Goal: Information Seeking & Learning: Learn about a topic

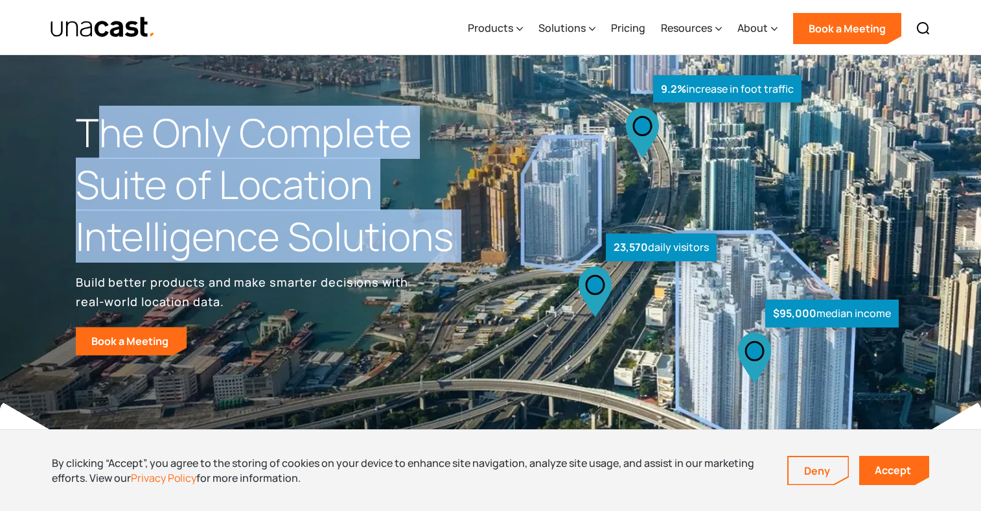
drag, startPoint x: 90, startPoint y: 130, endPoint x: 439, endPoint y: 270, distance: 376.5
click at [443, 270] on div "The Only Complete Suite of Location Intelligence Solutions Build better product…" at bounding box center [283, 231] width 415 height 248
click at [439, 270] on div "The Only Complete Suite of Location Intelligence Solutions Build better product…" at bounding box center [283, 231] width 415 height 248
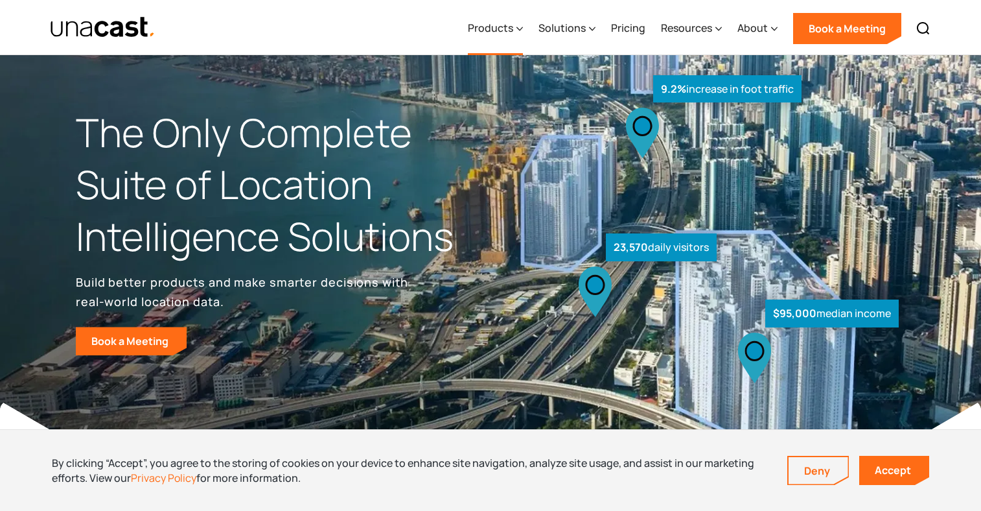
click at [504, 28] on div "Products" at bounding box center [490, 28] width 45 height 16
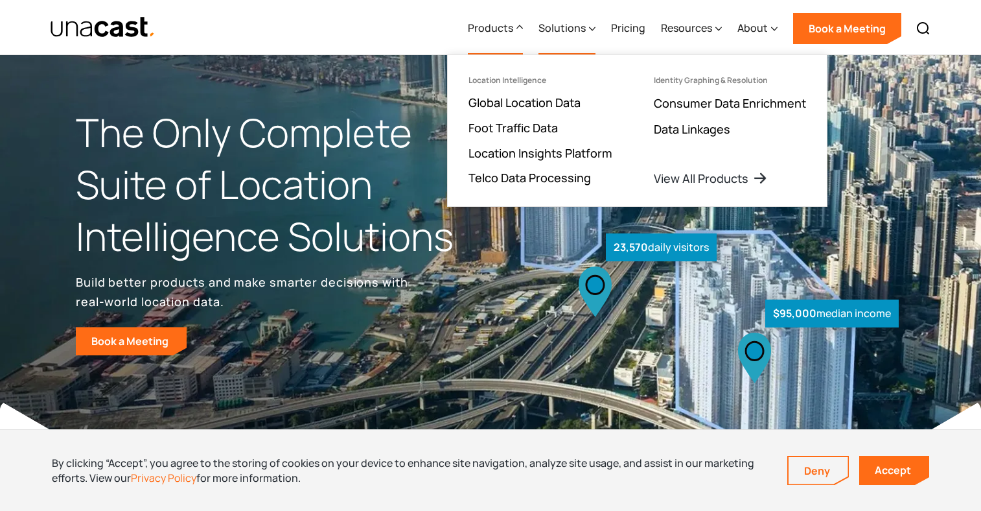
click at [564, 27] on div "Solutions" at bounding box center [562, 28] width 47 height 16
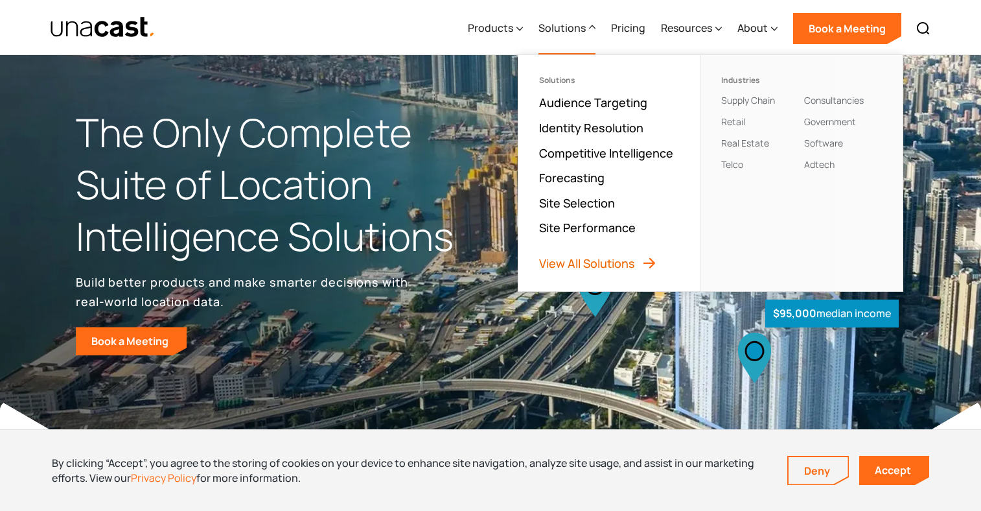
click at [617, 264] on link "View All Solutions" at bounding box center [598, 263] width 118 height 16
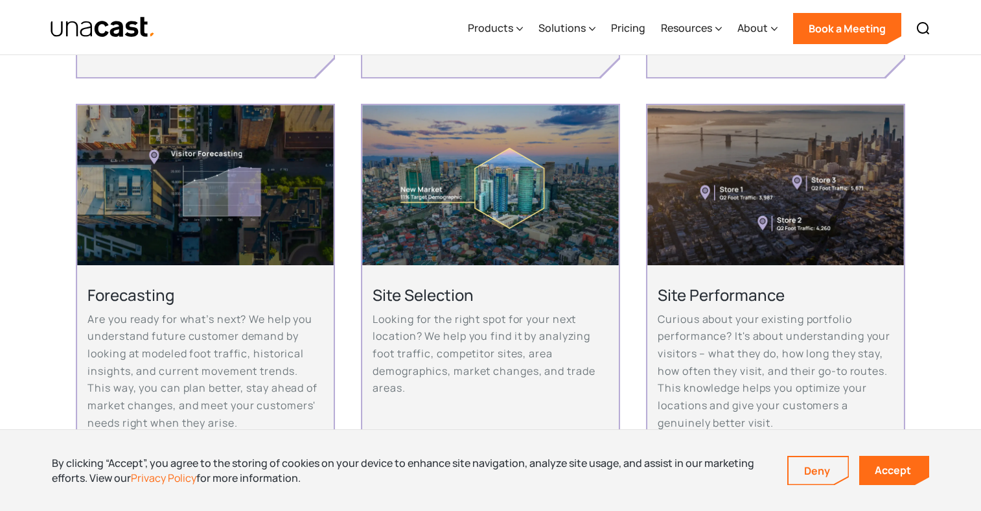
scroll to position [630, 0]
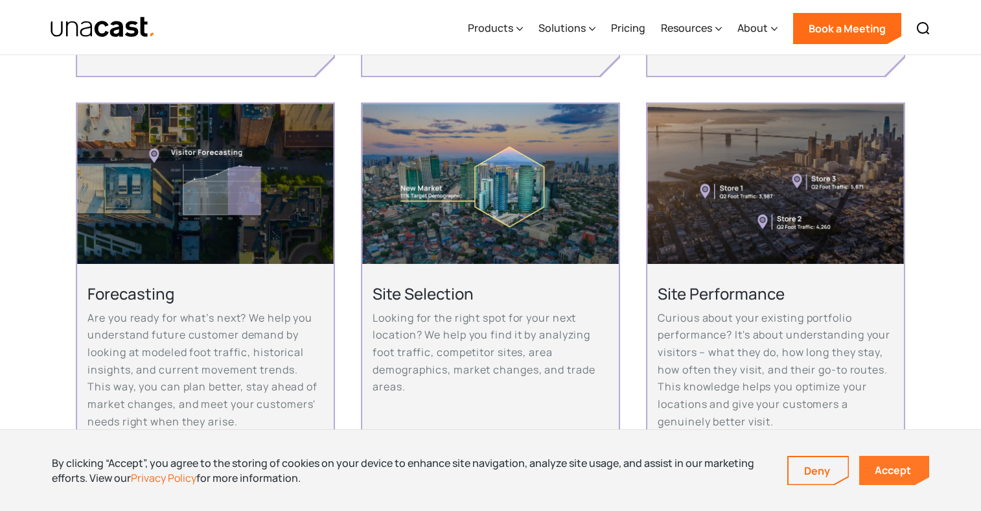
click at [885, 474] on link "Accept" at bounding box center [894, 470] width 70 height 29
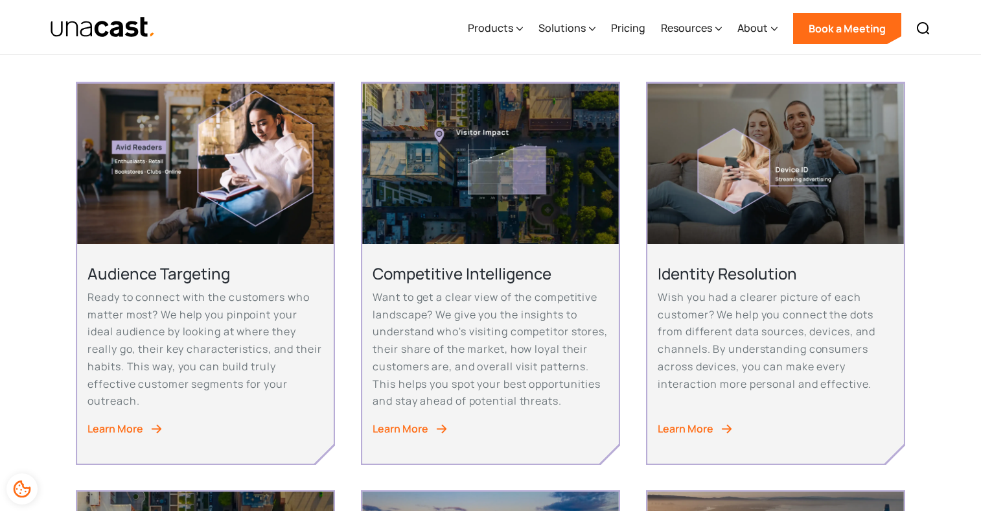
scroll to position [0, 0]
